Goal: Task Accomplishment & Management: Use online tool/utility

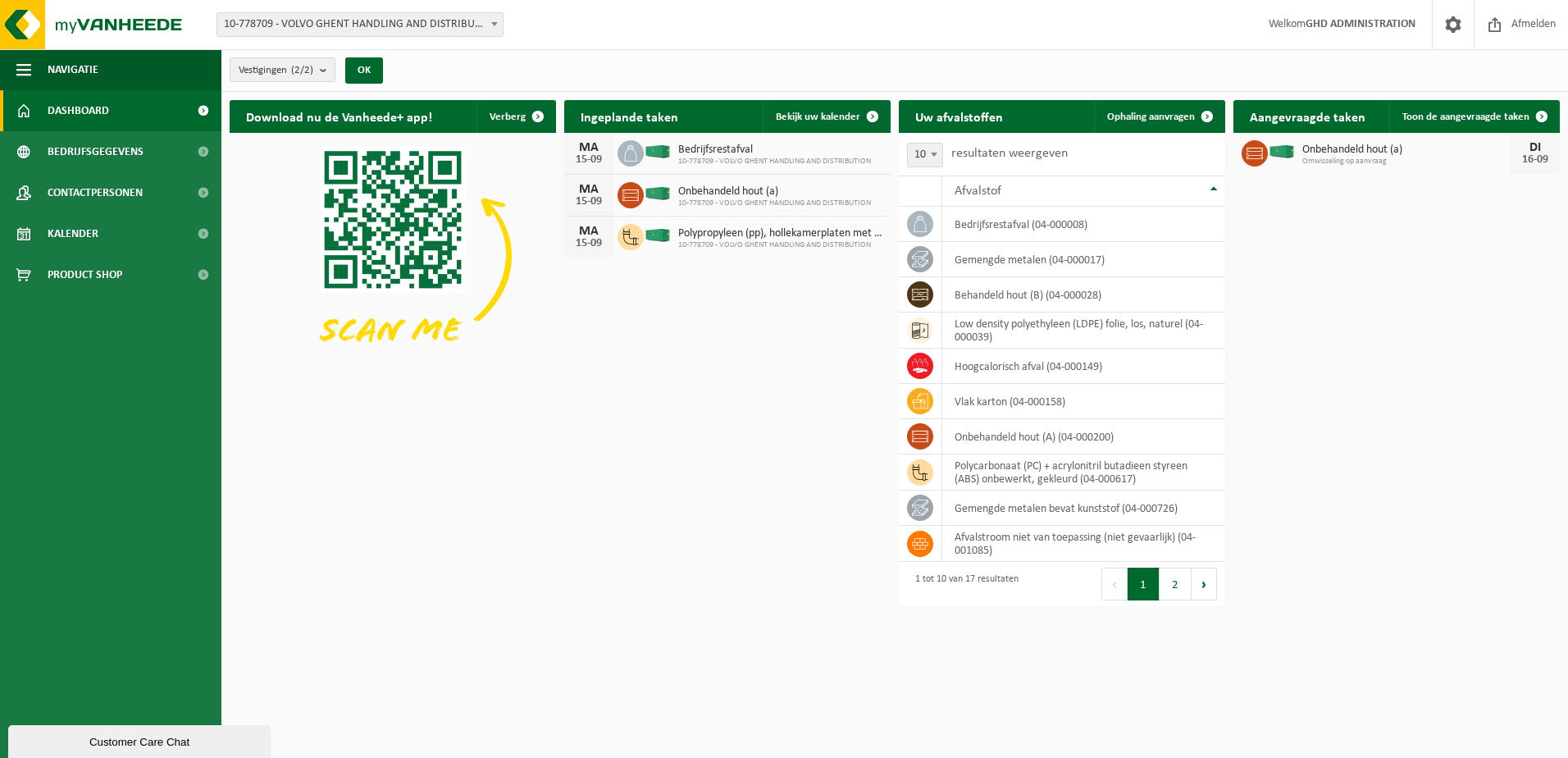
drag, startPoint x: 109, startPoint y: 232, endPoint x: 603, endPoint y: 225, distance: 494.0
click at [109, 232] on link "Kalender" at bounding box center [111, 234] width 221 height 41
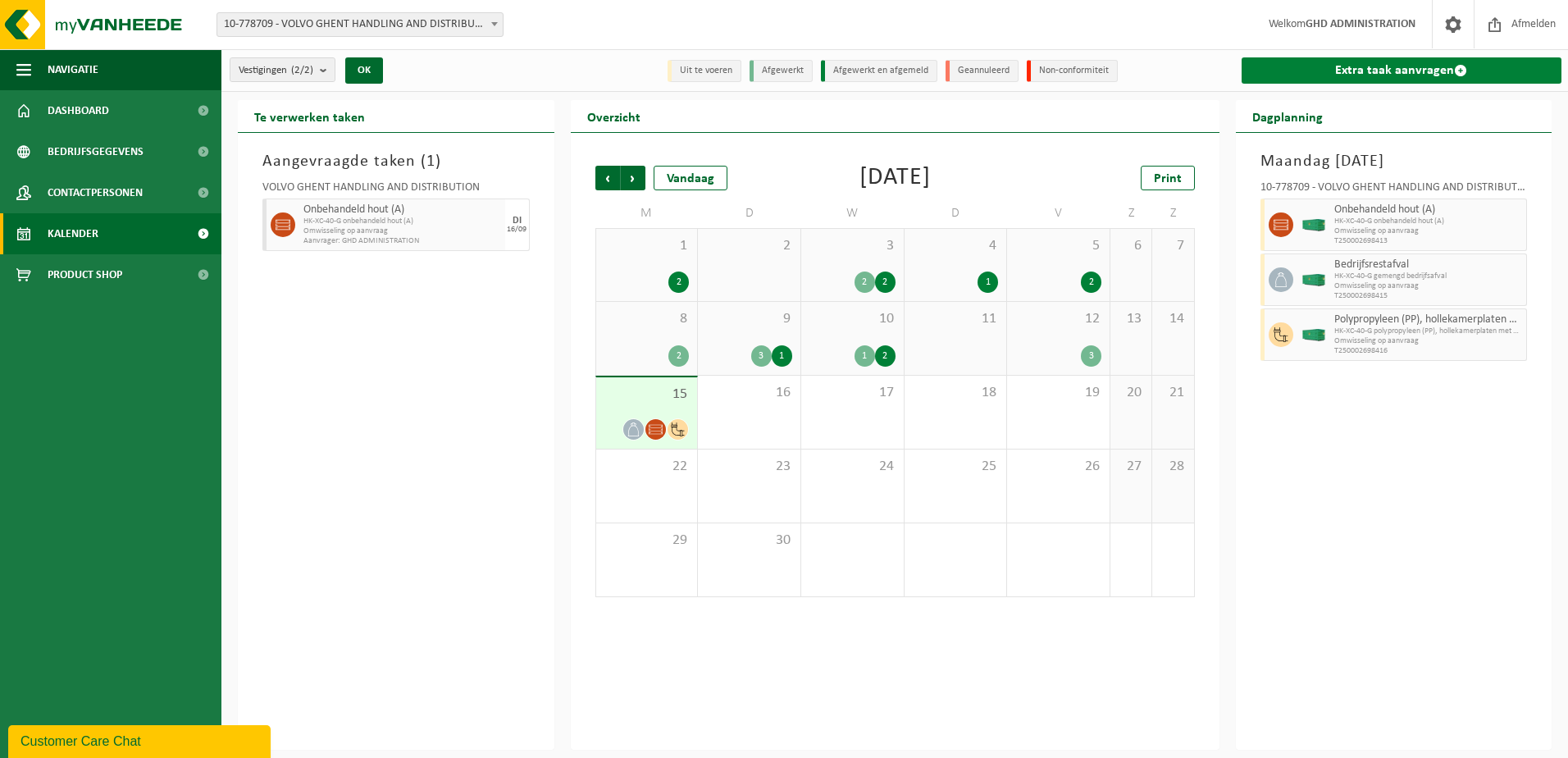
click at [1378, 67] on link "Extra taak aanvragen" at bounding box center [1402, 70] width 321 height 26
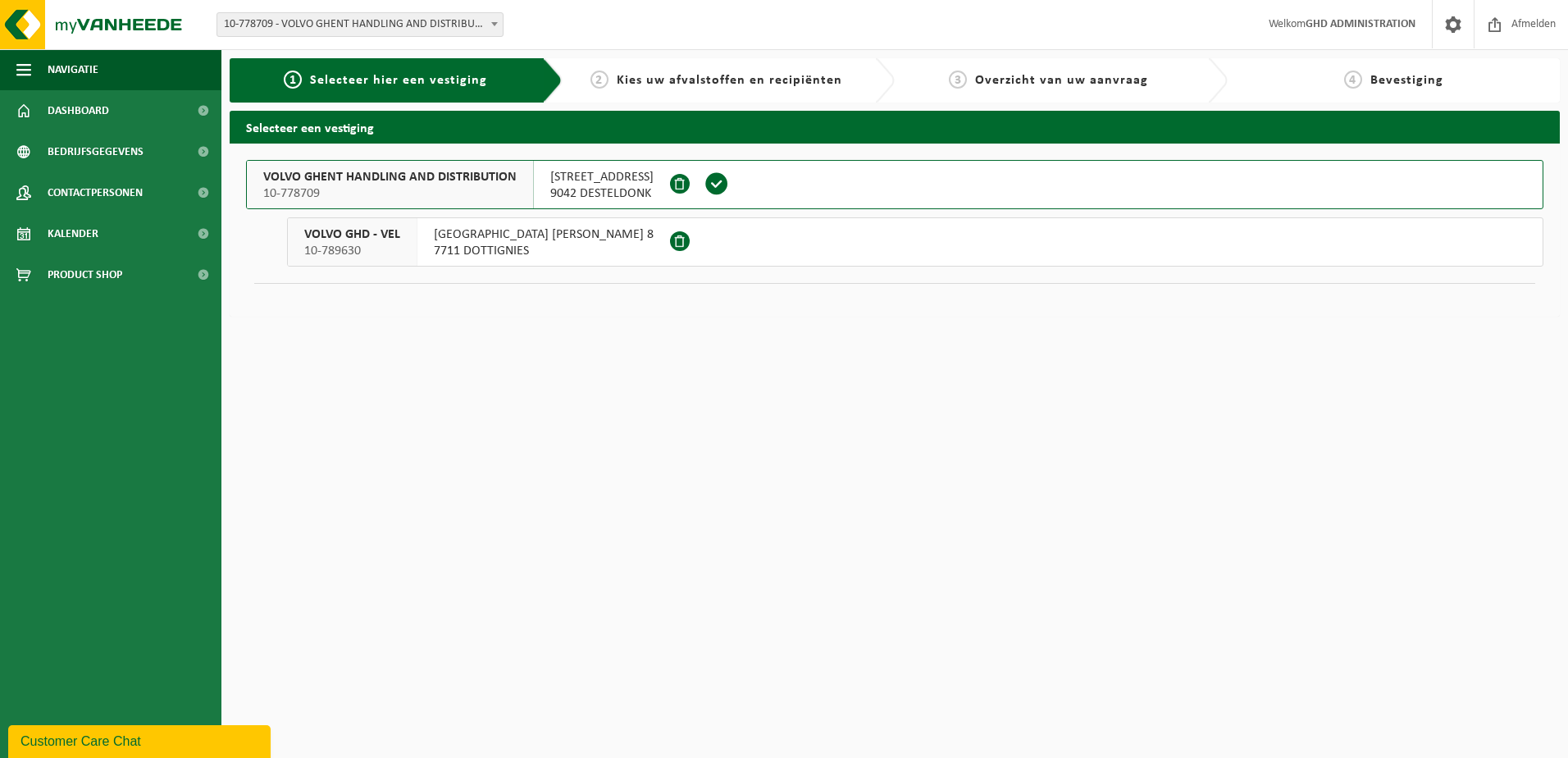
click at [605, 199] on span "9042 DESTELDONK" at bounding box center [603, 193] width 104 height 17
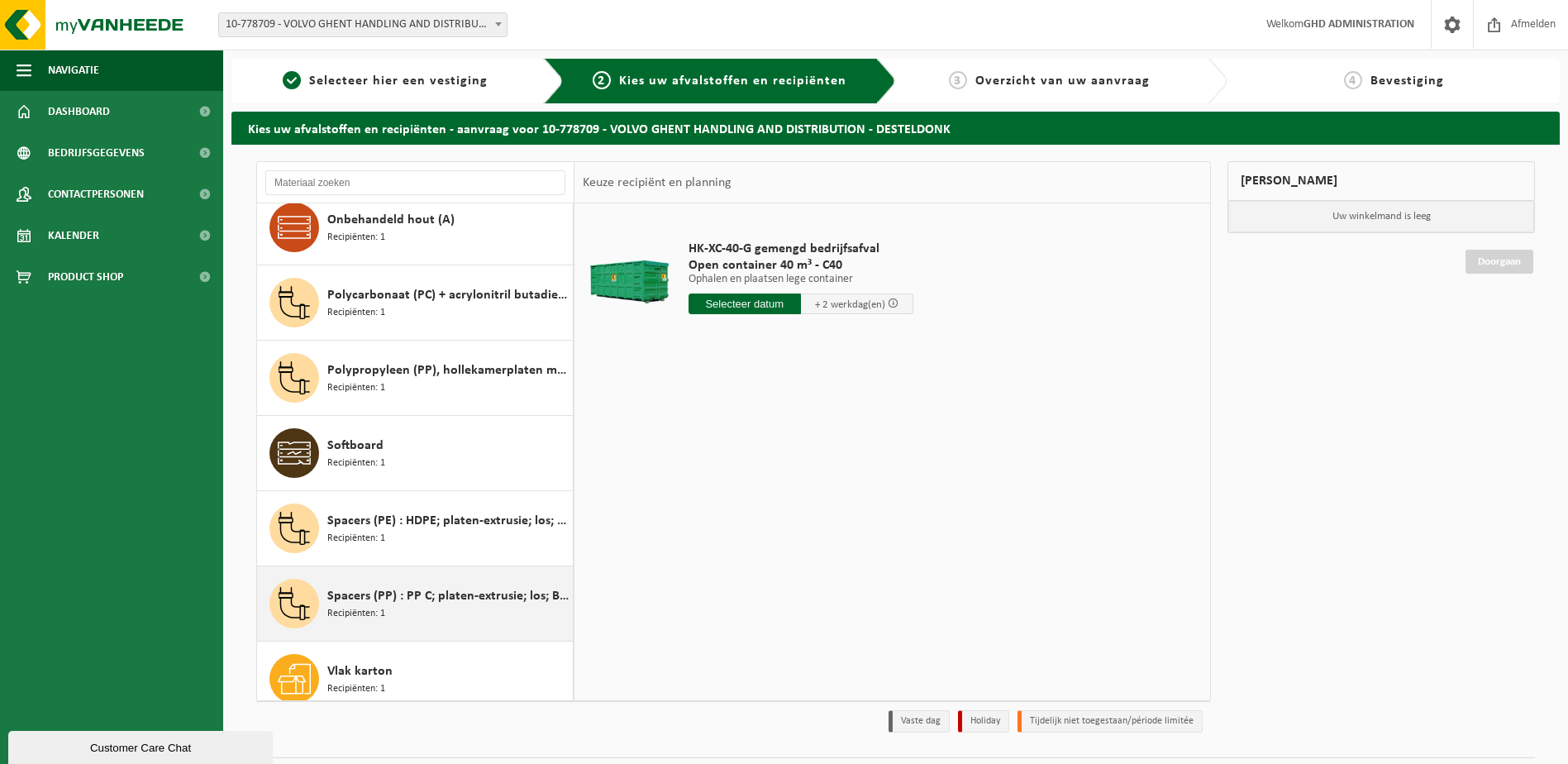
scroll to position [706, 0]
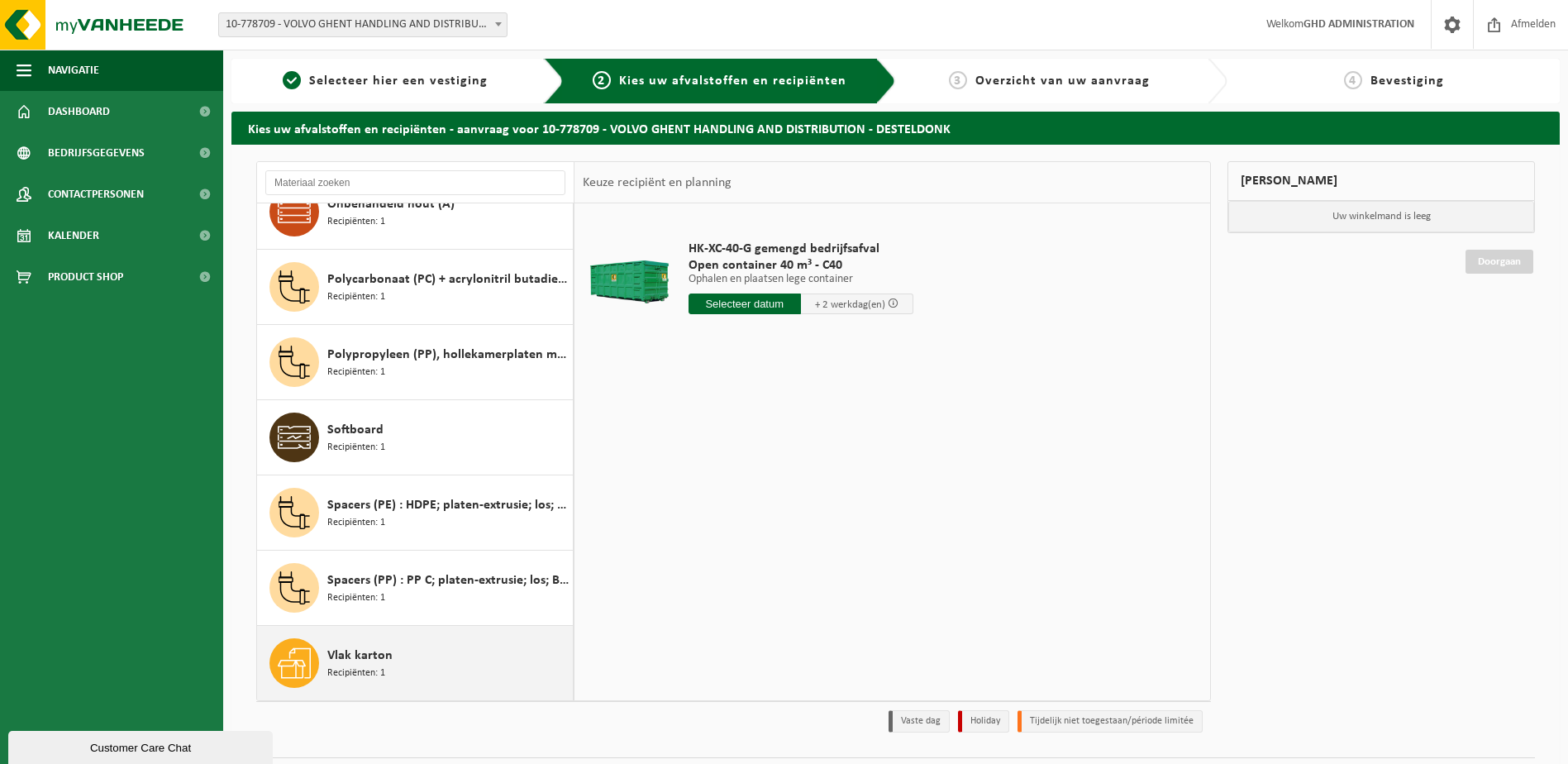
click at [387, 665] on div "Vlak karton Recipiënten: 1" at bounding box center [447, 662] width 241 height 49
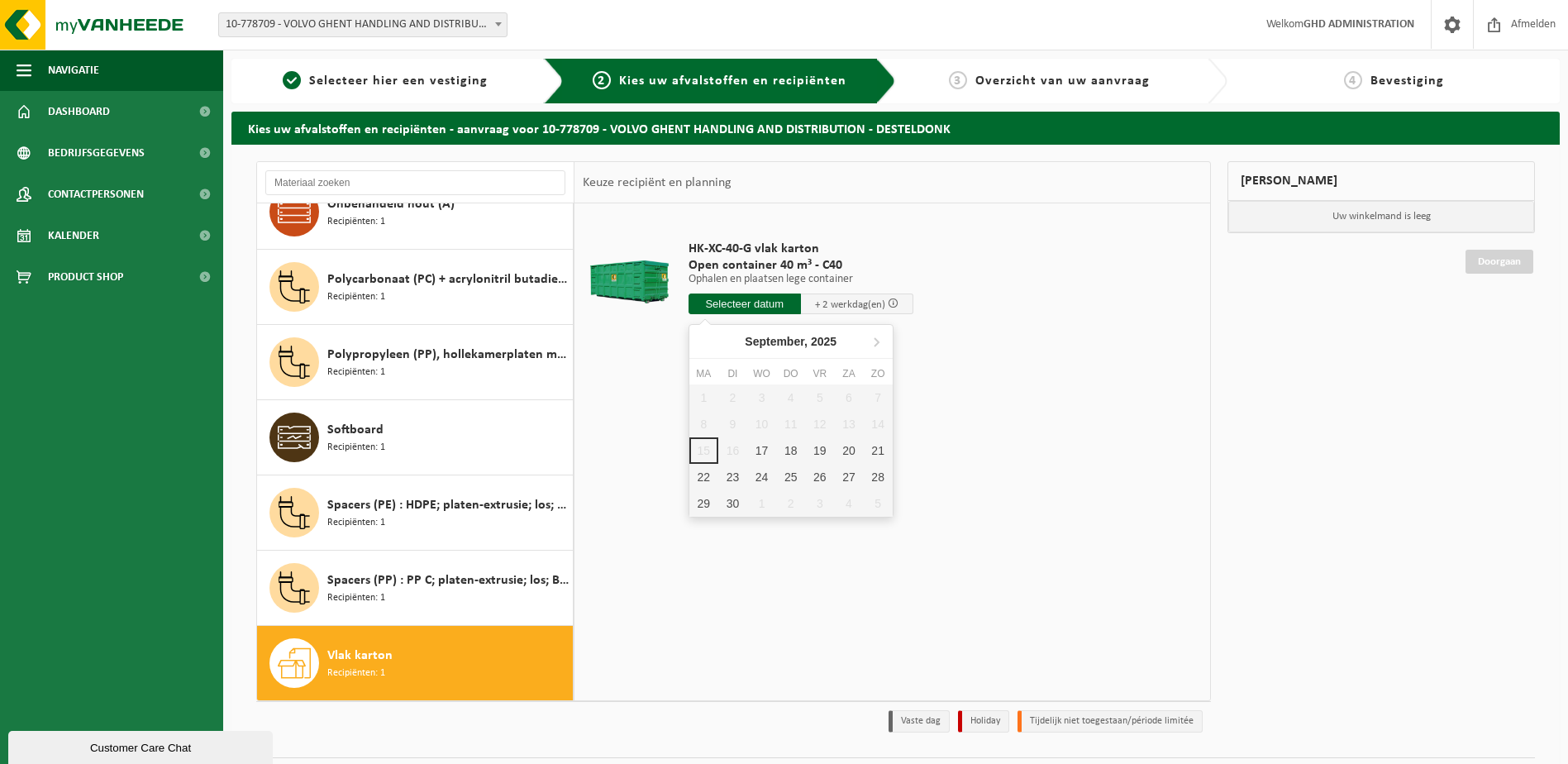
click at [724, 306] on input "text" at bounding box center [744, 304] width 112 height 21
